Goal: Information Seeking & Learning: Learn about a topic

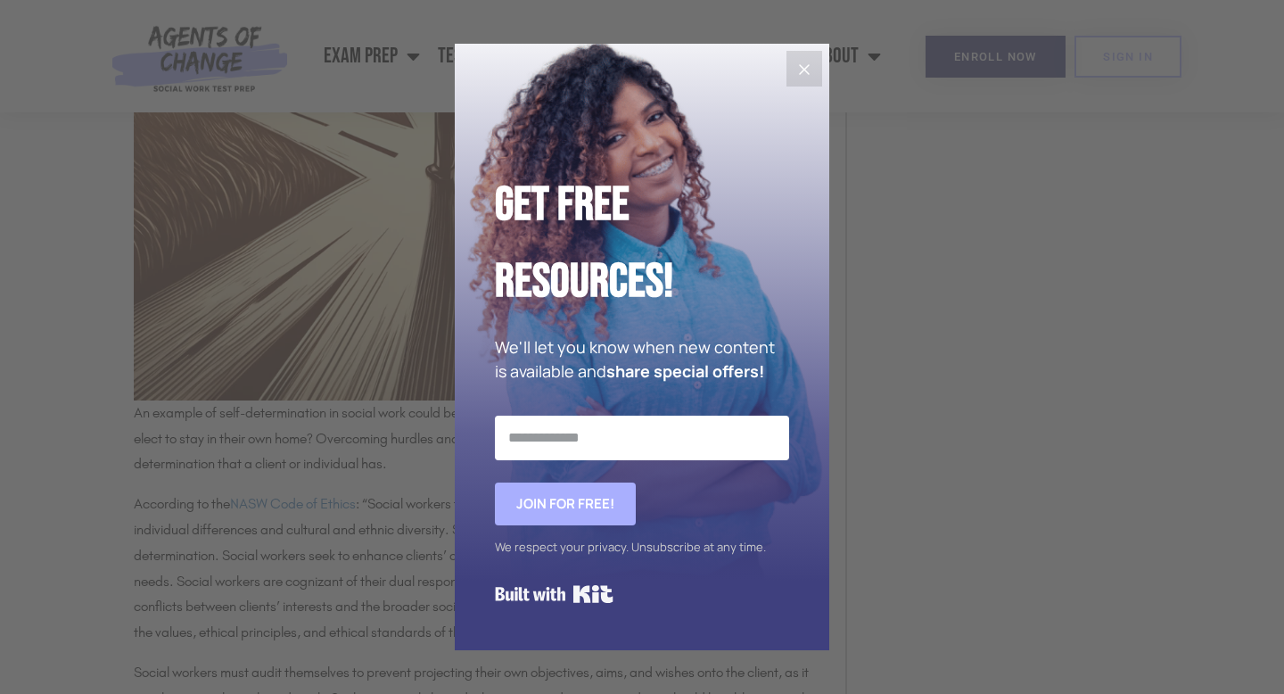
scroll to position [1559, 0]
click at [807, 67] on icon "Close" at bounding box center [804, 69] width 11 height 11
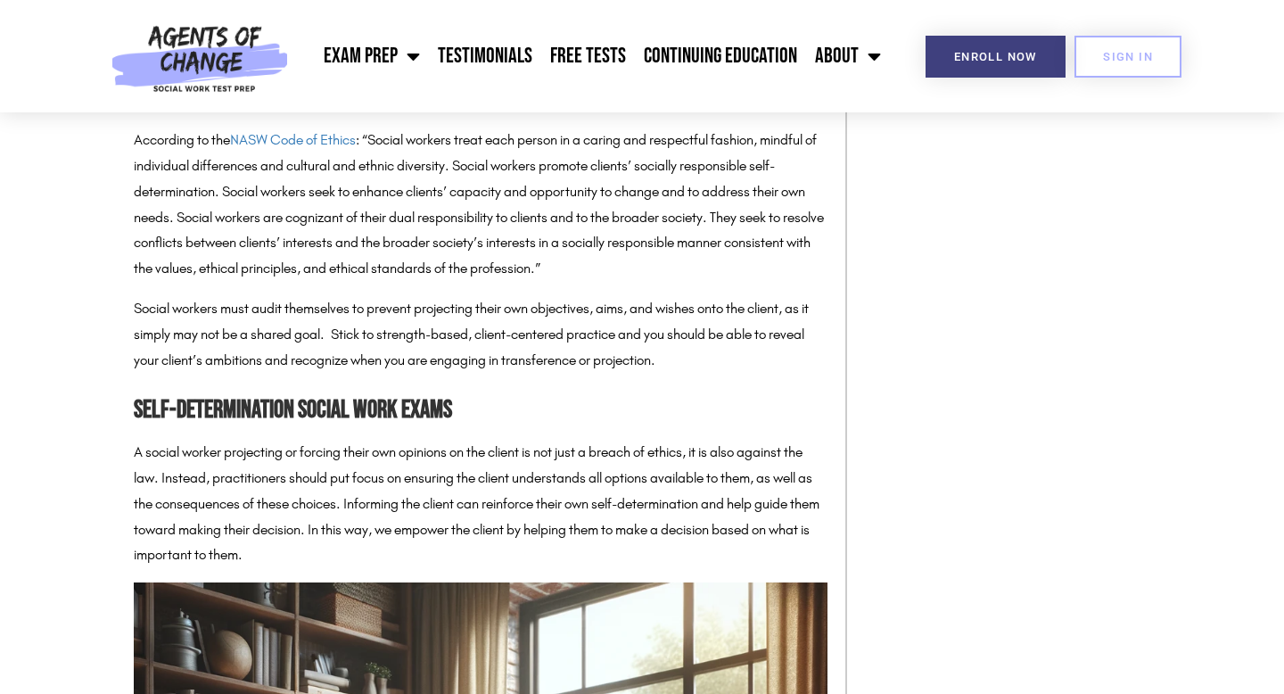
scroll to position [1925, 0]
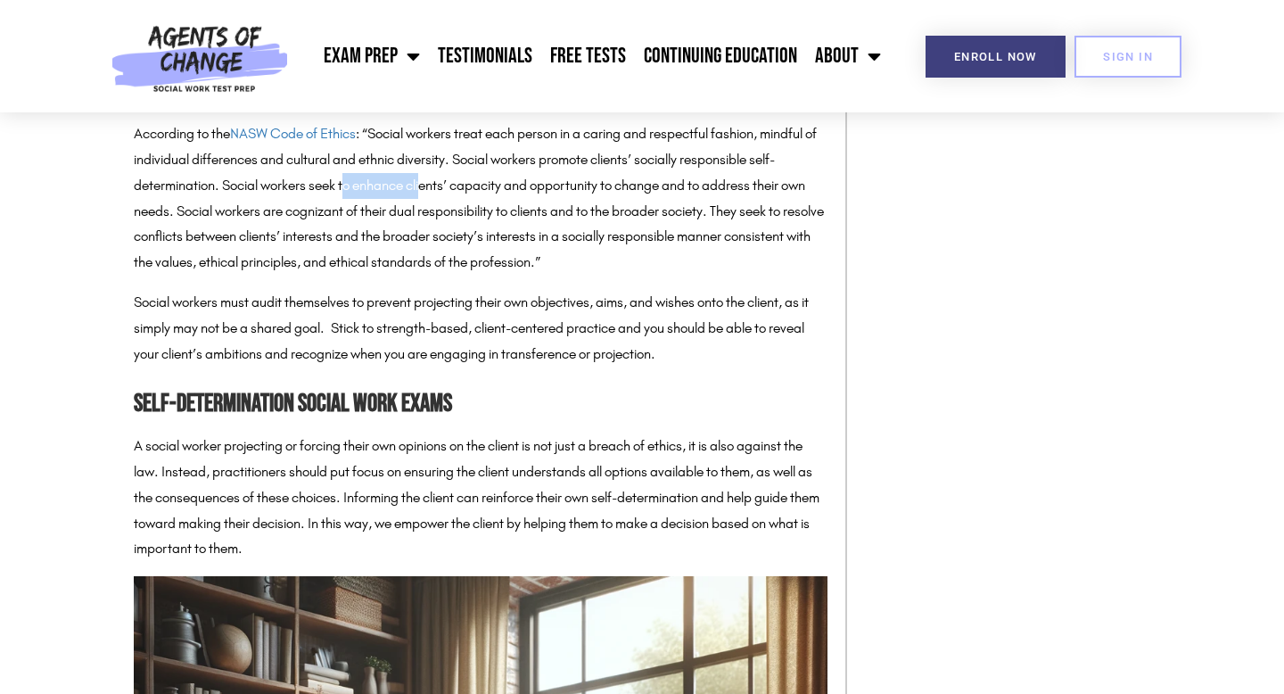
drag, startPoint x: 346, startPoint y: 190, endPoint x: 428, endPoint y: 192, distance: 82.0
click at [428, 192] on p "According to the NASW Code of Ethics : “Social workers treat each person in a c…" at bounding box center [481, 198] width 694 height 154
drag, startPoint x: 303, startPoint y: 211, endPoint x: 357, endPoint y: 213, distance: 54.4
click at [357, 213] on p "According to the NASW Code of Ethics : “Social workers treat each person in a c…" at bounding box center [481, 198] width 694 height 154
drag, startPoint x: 298, startPoint y: 237, endPoint x: 377, endPoint y: 238, distance: 79.3
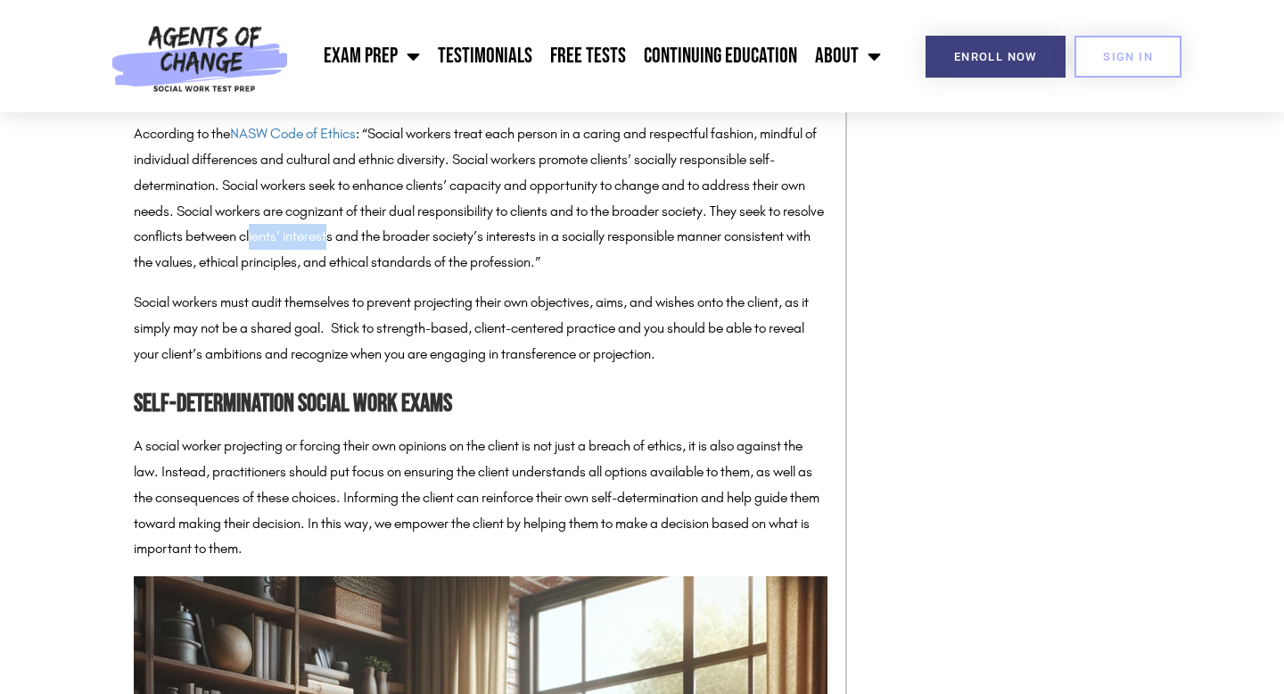
click at [377, 238] on p "According to the NASW Code of Ethics : “Social workers treat each person in a c…" at bounding box center [481, 198] width 694 height 154
drag, startPoint x: 297, startPoint y: 304, endPoint x: 353, endPoint y: 304, distance: 56.2
click at [353, 304] on p "Social workers must audit themselves to prevent projecting their own objectives…" at bounding box center [481, 328] width 694 height 77
drag, startPoint x: 265, startPoint y: 331, endPoint x: 326, endPoint y: 329, distance: 61.5
click at [326, 329] on p "Social workers must audit themselves to prevent projecting their own objectives…" at bounding box center [481, 328] width 694 height 77
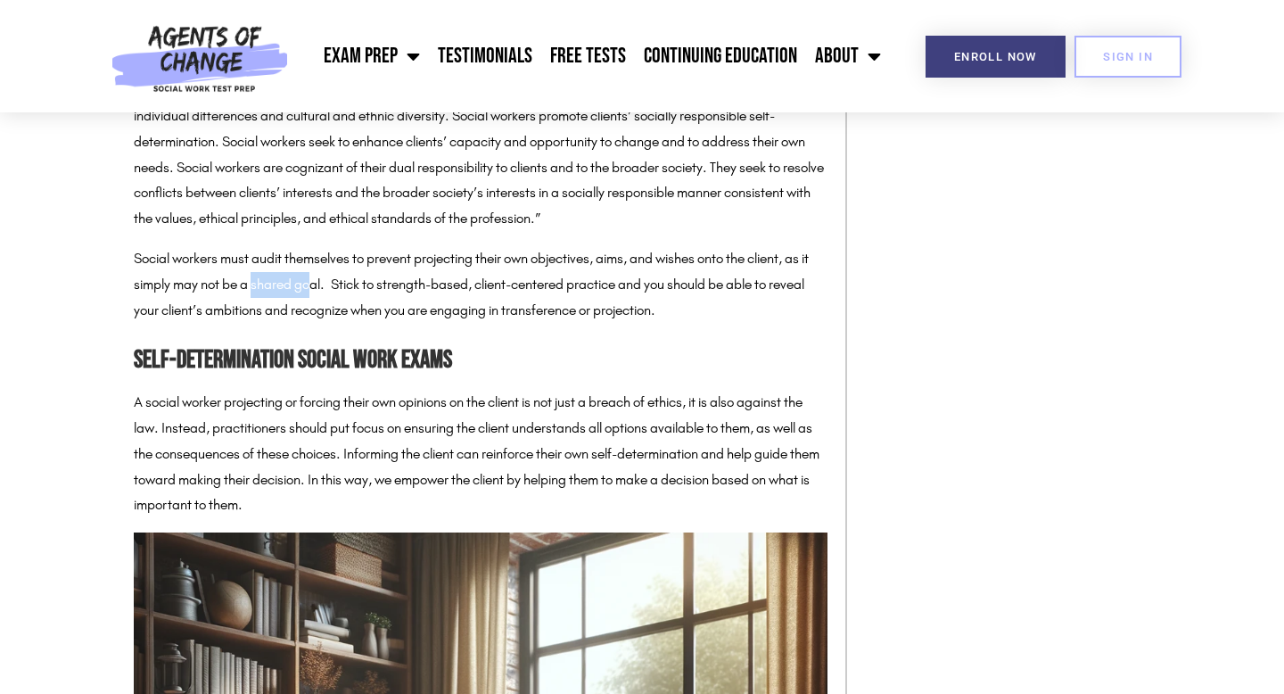
scroll to position [1975, 0]
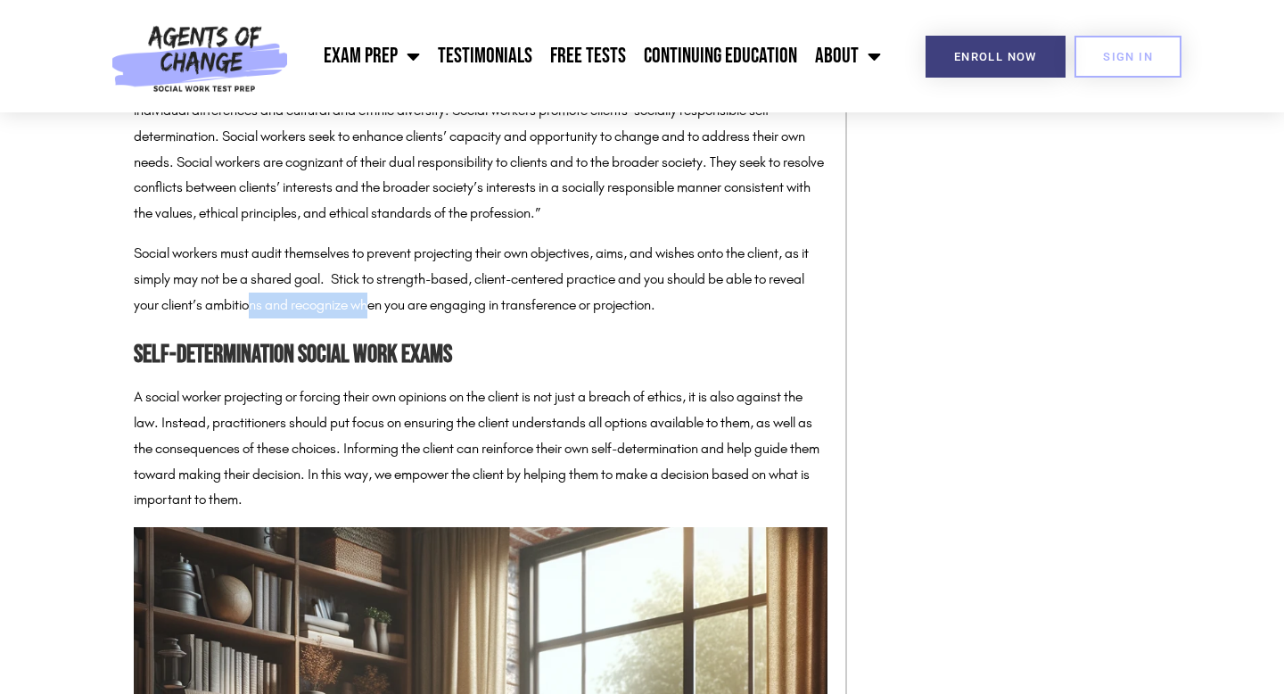
drag, startPoint x: 293, startPoint y: 306, endPoint x: 407, endPoint y: 299, distance: 114.3
click at [409, 300] on p "Social workers must audit themselves to prevent projecting their own objectives…" at bounding box center [481, 279] width 694 height 77
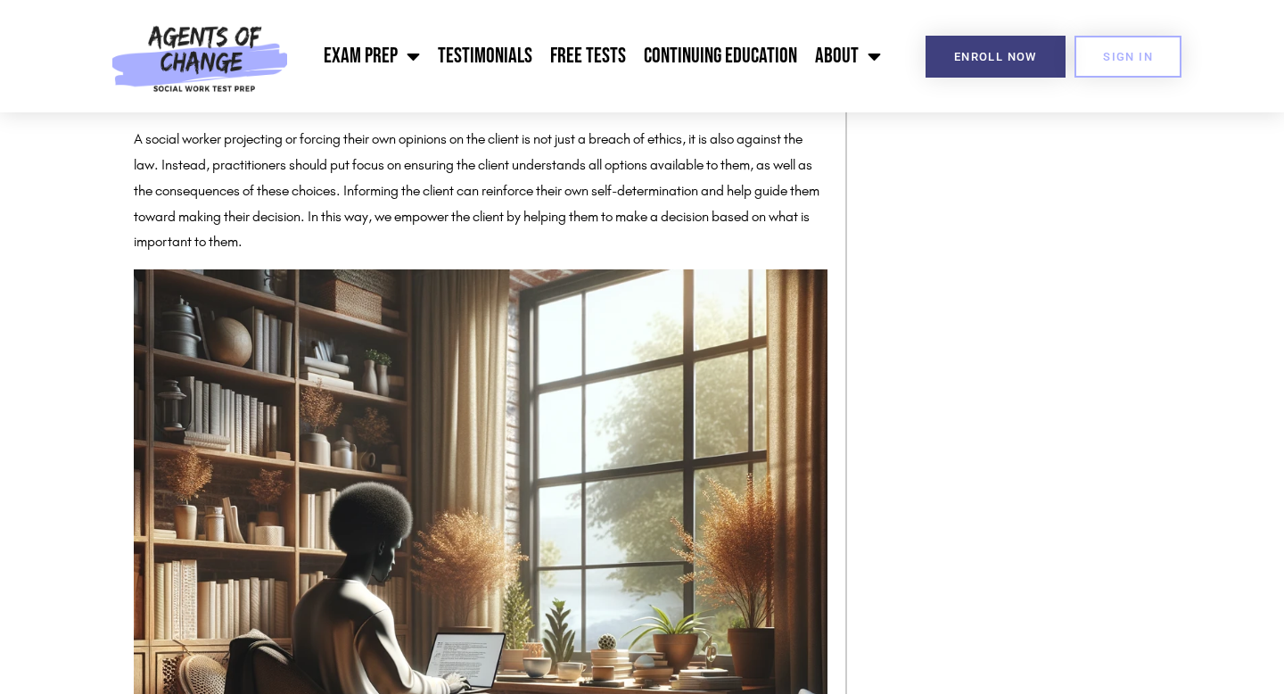
scroll to position [2233, 0]
drag, startPoint x: 194, startPoint y: 166, endPoint x: 266, endPoint y: 175, distance: 71.9
click at [266, 176] on p "A social worker projecting or forcing their own opinions on the client is not j…" at bounding box center [481, 190] width 694 height 128
drag, startPoint x: 226, startPoint y: 189, endPoint x: 289, endPoint y: 189, distance: 62.4
click at [289, 189] on p "A social worker projecting or forcing their own opinions on the client is not j…" at bounding box center [481, 190] width 694 height 128
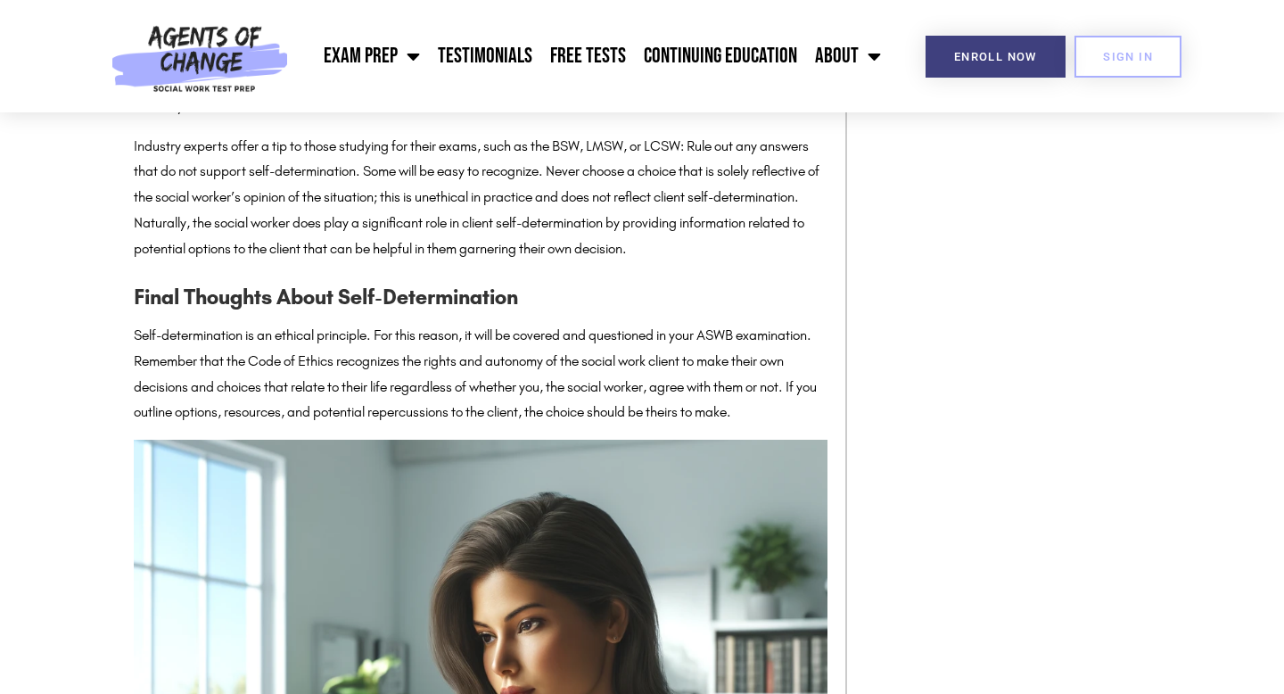
scroll to position [3173, 0]
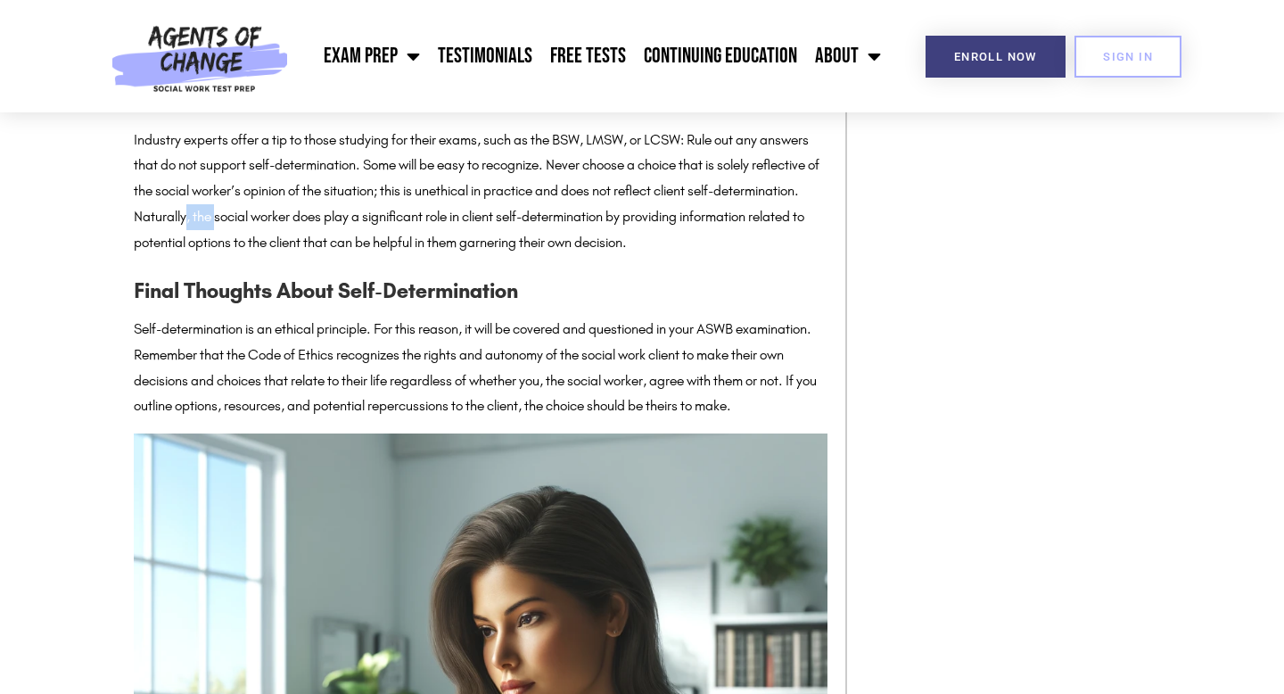
drag, startPoint x: 278, startPoint y: 214, endPoint x: 305, endPoint y: 221, distance: 27.7
click at [305, 221] on p "Industry experts offer a tip to those studying for their exams, such as the BSW…" at bounding box center [481, 191] width 694 height 128
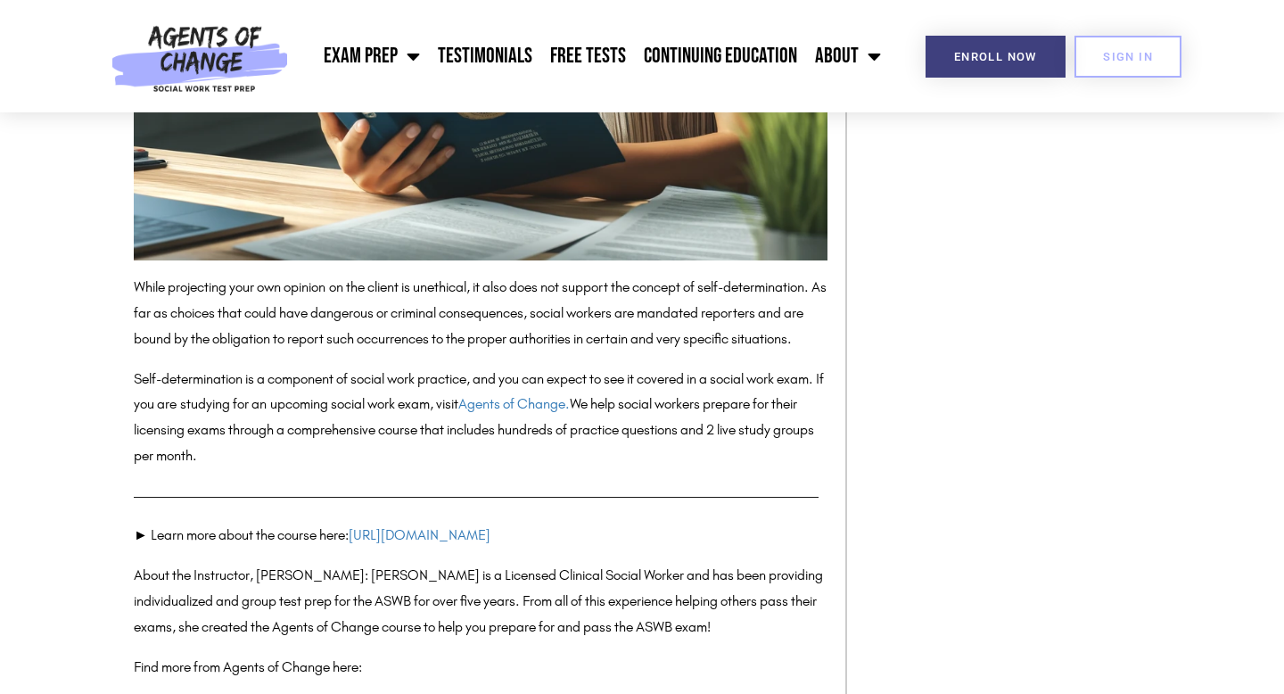
scroll to position [4049, 0]
